Goal: Task Accomplishment & Management: Use online tool/utility

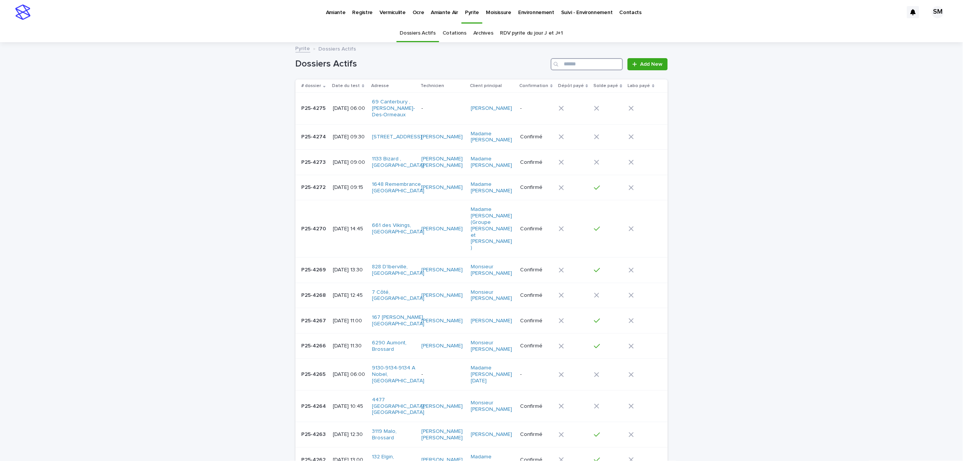
click at [599, 61] on input "Search" at bounding box center [587, 64] width 72 height 12
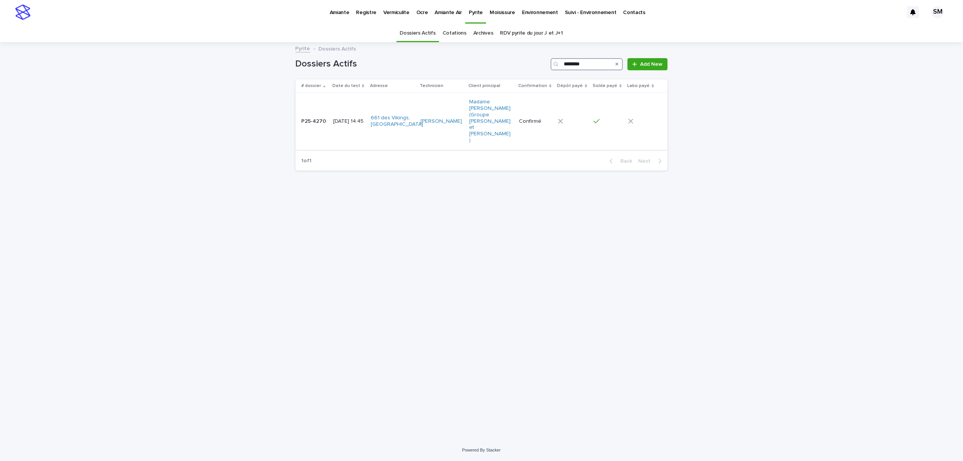
type input "********"
click at [307, 117] on div "P25-4270 P25-4270" at bounding box center [315, 121] width 26 height 13
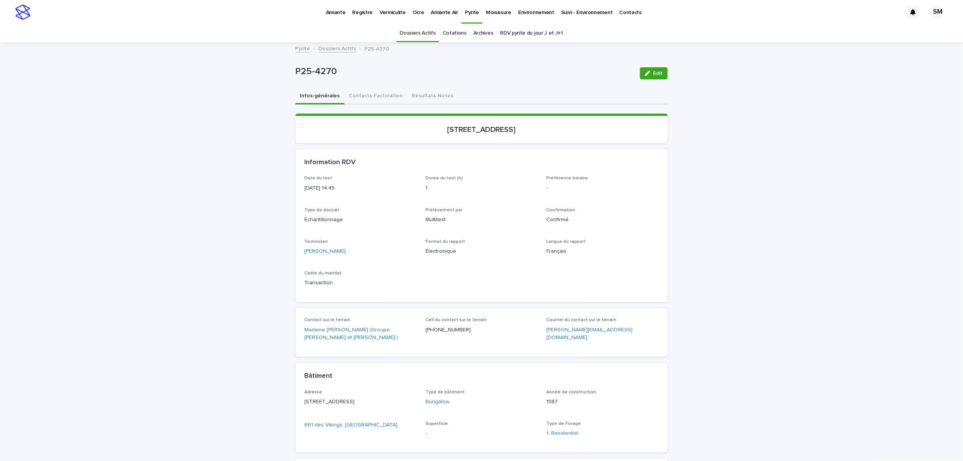
click at [367, 93] on button "Contacts-Facturation" at bounding box center [376, 97] width 63 height 16
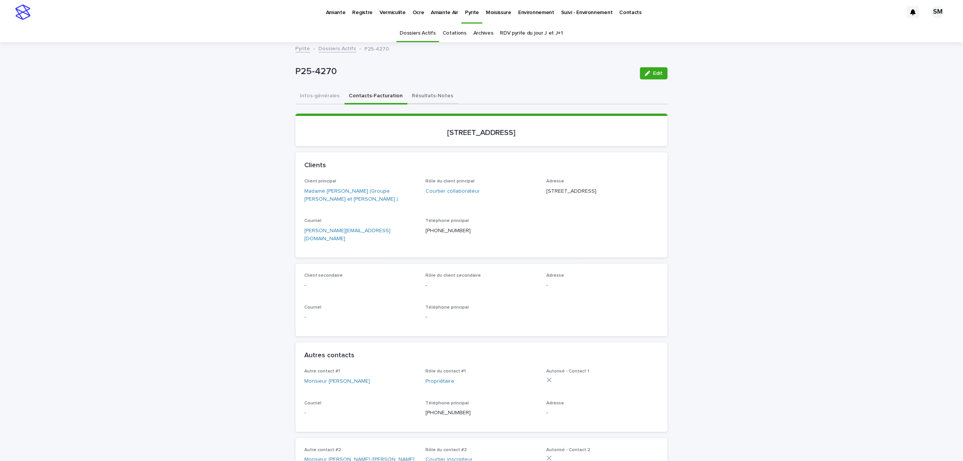
click at [408, 95] on button "Résultats-Notes" at bounding box center [433, 97] width 51 height 16
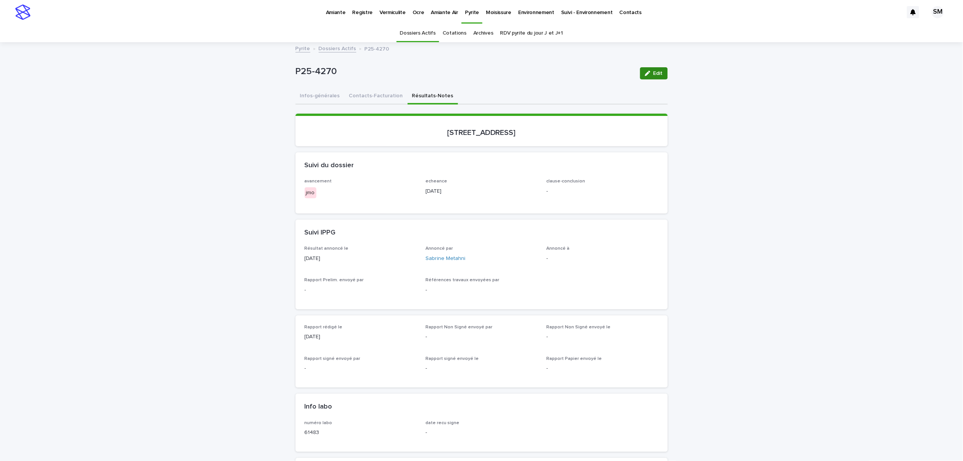
click at [645, 73] on icon "button" at bounding box center [647, 73] width 5 height 5
click at [571, 262] on div "Select..." at bounding box center [598, 266] width 102 height 13
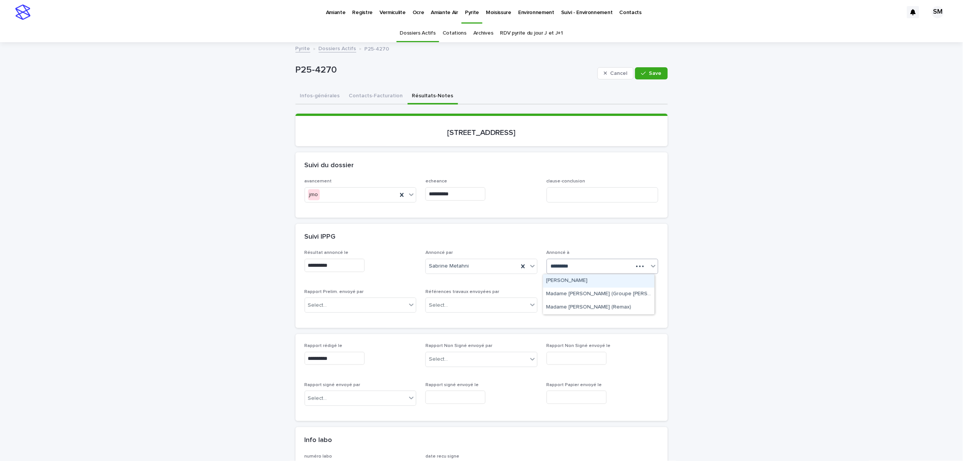
type input "**********"
click at [593, 280] on div "Madame [PERSON_NAME] (Groupe [PERSON_NAME] et [PERSON_NAME] )" at bounding box center [598, 280] width 111 height 13
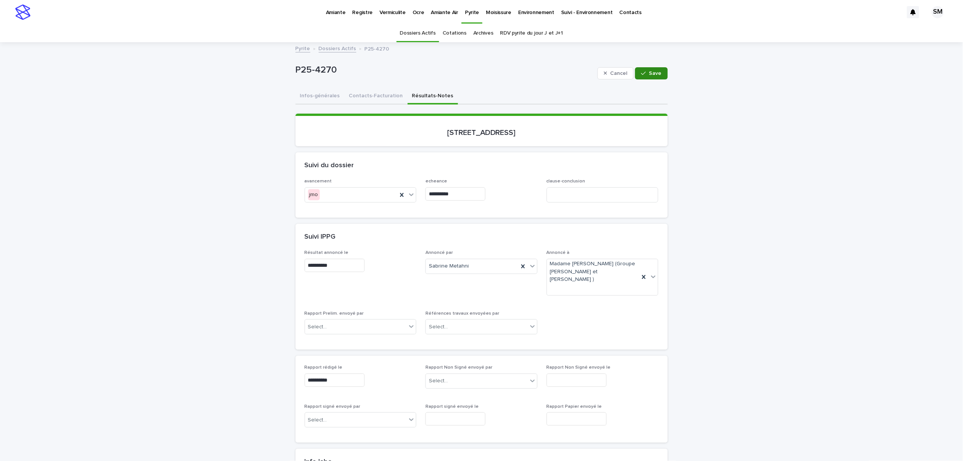
click at [641, 71] on icon "button" at bounding box center [643, 73] width 5 height 5
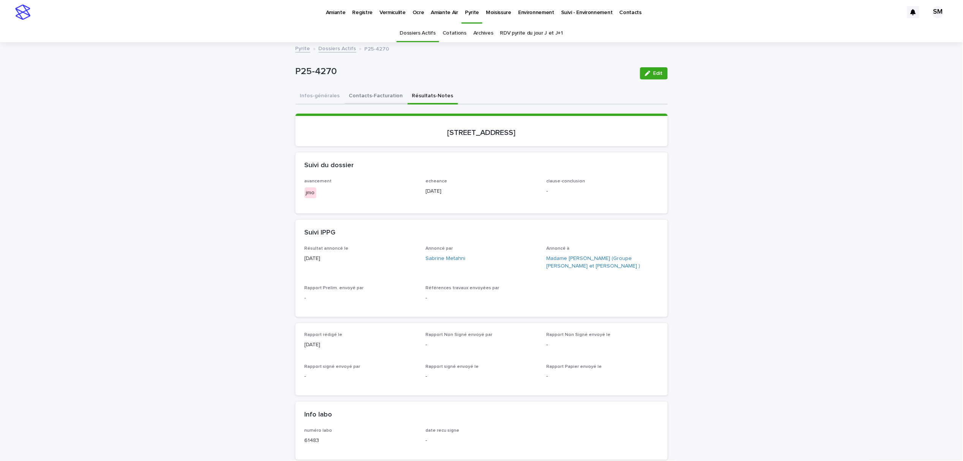
click at [368, 95] on button "Contacts-Facturation" at bounding box center [376, 97] width 63 height 16
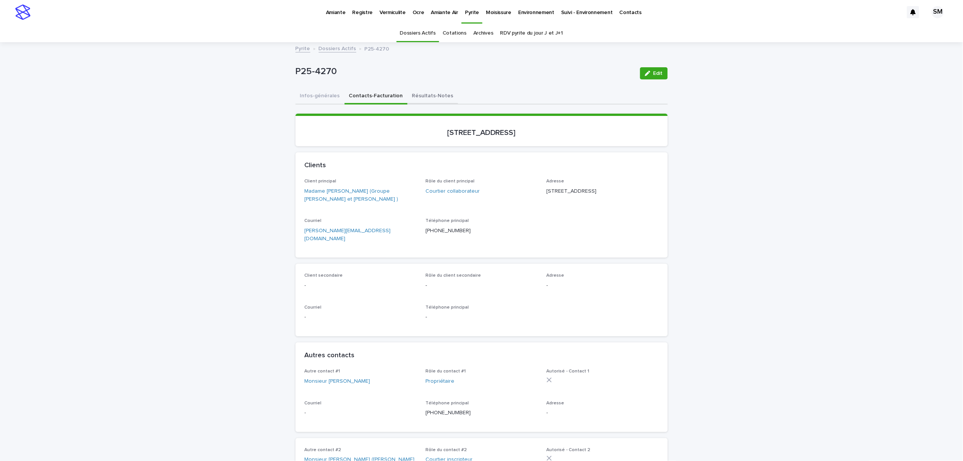
click at [408, 96] on button "Résultats-Notes" at bounding box center [433, 97] width 51 height 16
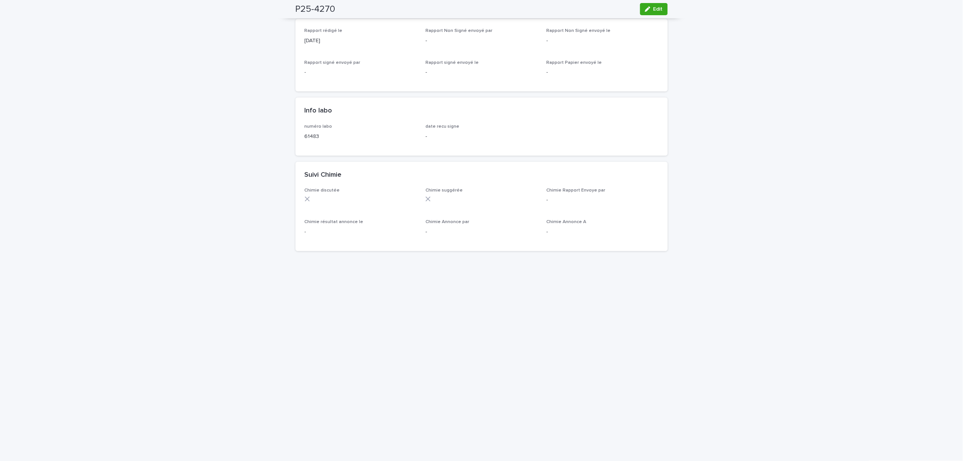
scroll to position [51, 0]
